Goal: Task Accomplishment & Management: Manage account settings

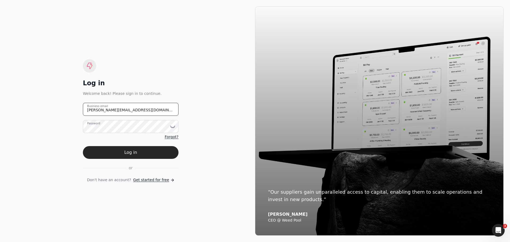
drag, startPoint x: 139, startPoint y: 112, endPoint x: 70, endPoint y: 111, distance: 69.3
click at [70, 111] on div "Log in Welcome back! Please sign in to continue. [PERSON_NAME][EMAIL_ADDRESS][D…" at bounding box center [130, 120] width 249 height 229
type email "[EMAIL_ADDRESS][DOMAIN_NAME]"
click at [172, 126] on icon at bounding box center [172, 126] width 5 height 5
click at [216, 144] on div "Log in Welcome back! Please sign in to continue. [EMAIL_ADDRESS][DOMAIN_NAME] B…" at bounding box center [130, 120] width 249 height 229
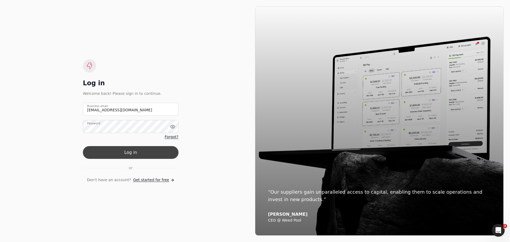
click at [134, 154] on button "Log in" at bounding box center [131, 152] width 96 height 13
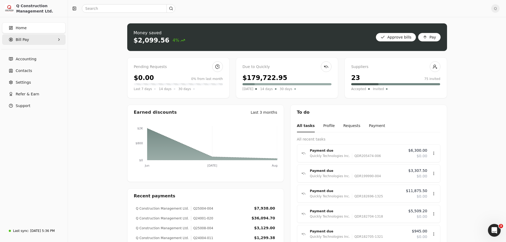
click at [55, 40] on Pay "Bill Pay" at bounding box center [33, 39] width 63 height 11
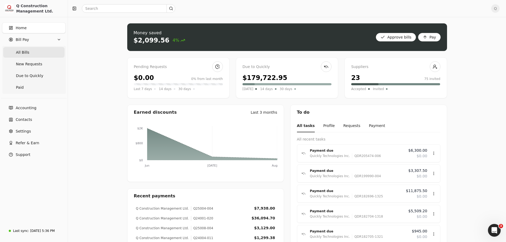
click at [28, 53] on Bills "All Bills" at bounding box center [33, 52] width 61 height 11
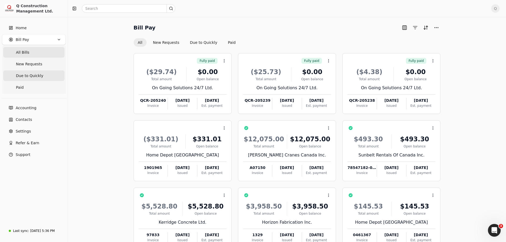
click at [30, 77] on span "Due to Quickly" at bounding box center [29, 76] width 27 height 6
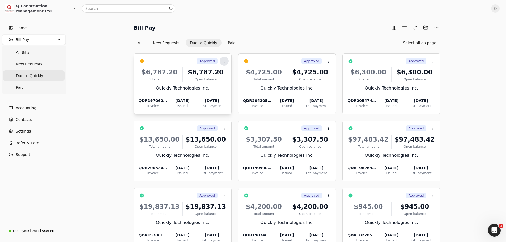
click at [224, 60] on circle at bounding box center [224, 60] width 0 height 0
click at [233, 96] on span "Push vendor swap" at bounding box center [245, 96] width 34 height 6
click at [327, 61] on icon at bounding box center [328, 61] width 4 height 4
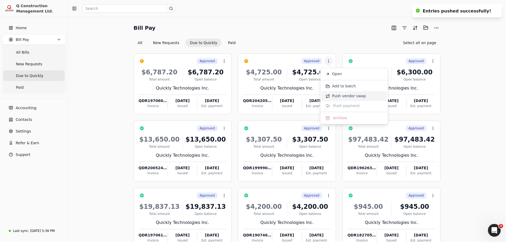
click at [347, 96] on span "Push vendor swap" at bounding box center [349, 96] width 34 height 6
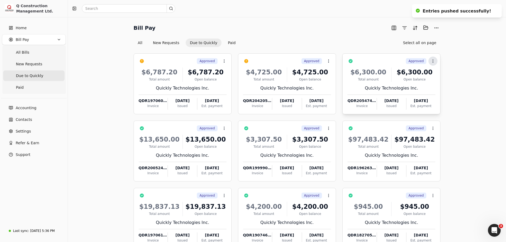
click at [432, 59] on icon at bounding box center [433, 61] width 4 height 4
click at [223, 130] on icon at bounding box center [224, 128] width 4 height 4
click at [327, 127] on icon at bounding box center [328, 128] width 4 height 4
click at [432, 130] on button "Context Menu Button" at bounding box center [432, 128] width 9 height 9
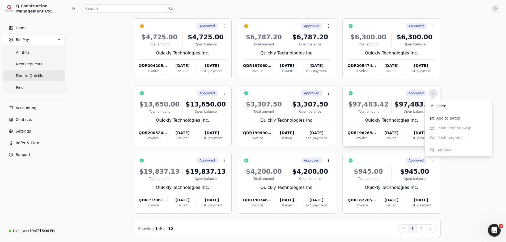
scroll to position [36, 0]
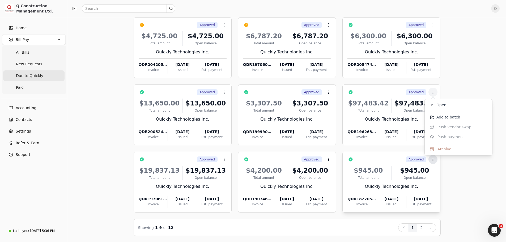
click at [434, 162] on button "Context Menu Button" at bounding box center [432, 159] width 9 height 9
click at [327, 160] on icon at bounding box center [328, 159] width 4 height 4
click at [222, 161] on icon at bounding box center [224, 159] width 4 height 4
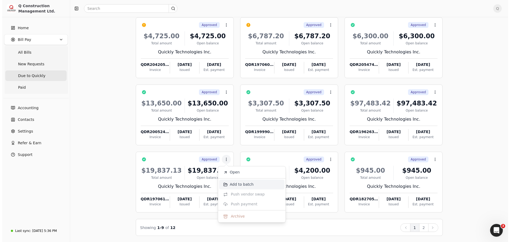
scroll to position [0, 0]
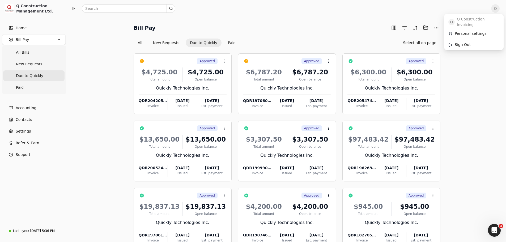
click at [498, 8] on span "Q" at bounding box center [495, 8] width 8 height 8
click at [463, 42] on span "Sign Out" at bounding box center [463, 45] width 16 height 6
